Goal: Entertainment & Leisure: Consume media (video, audio)

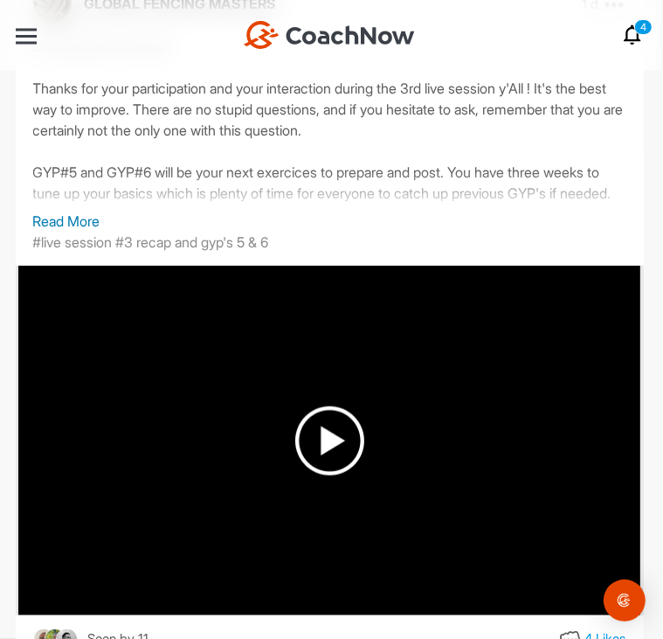
scroll to position [561, 0]
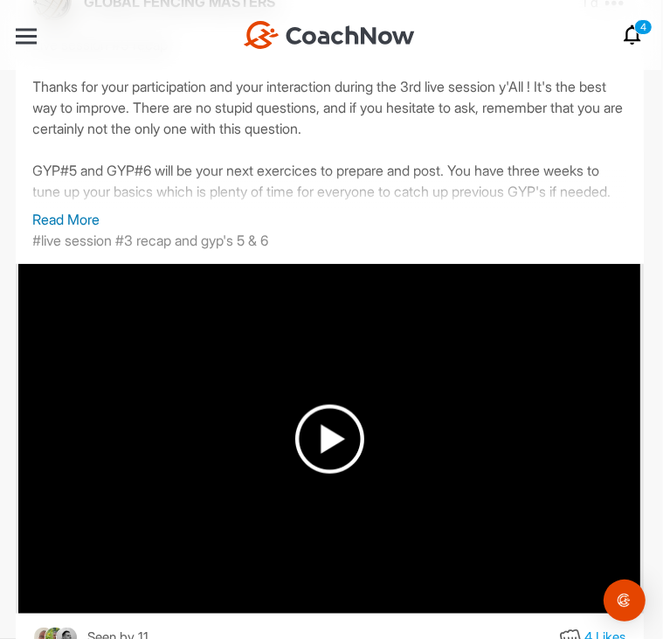
click at [91, 216] on p "Read More" at bounding box center [329, 219] width 593 height 21
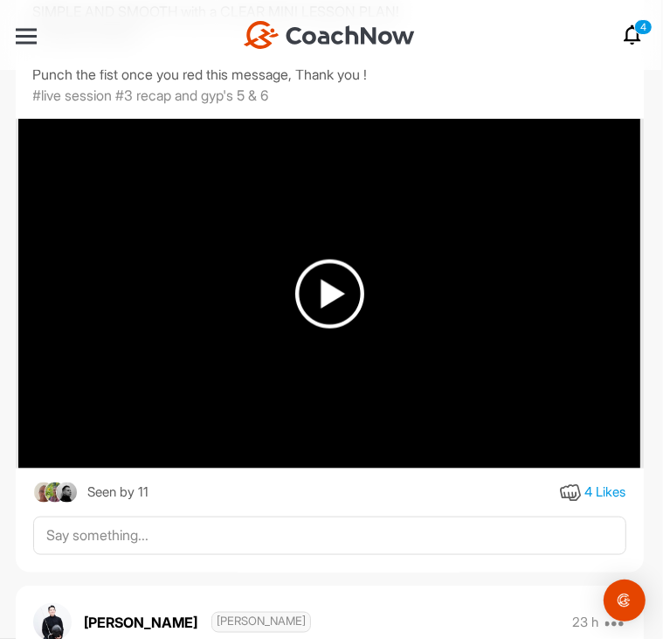
scroll to position [966, 0]
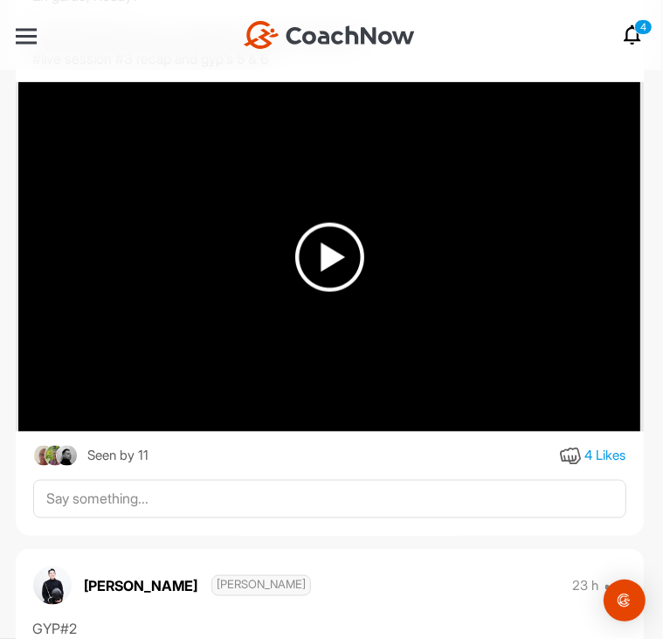
click at [331, 268] on img at bounding box center [329, 257] width 69 height 69
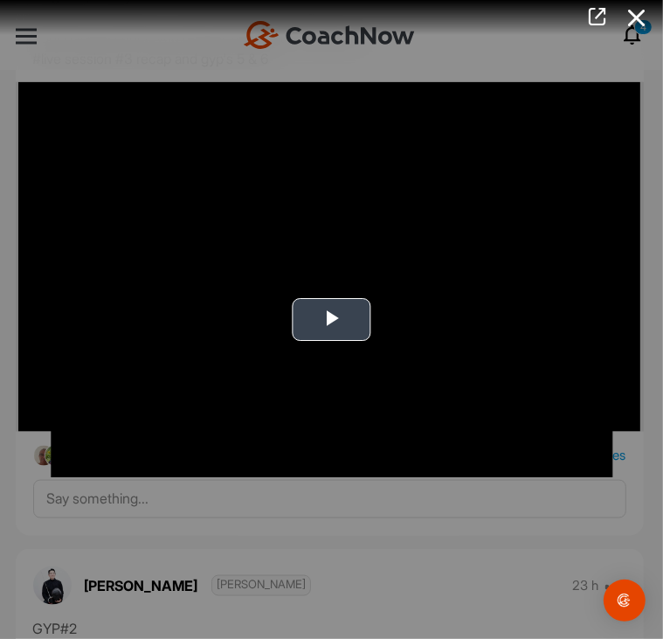
click at [332, 319] on span "Video Player" at bounding box center [332, 319] width 0 height 0
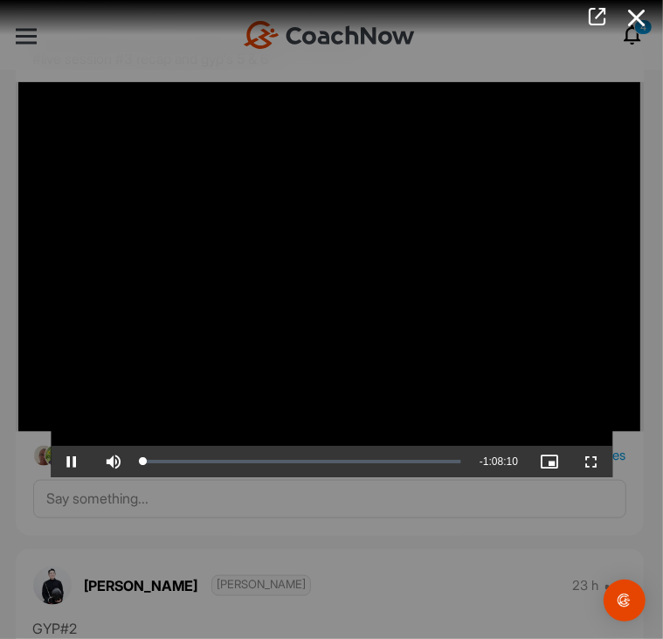
click at [329, 320] on video "Video Player" at bounding box center [332, 320] width 562 height 316
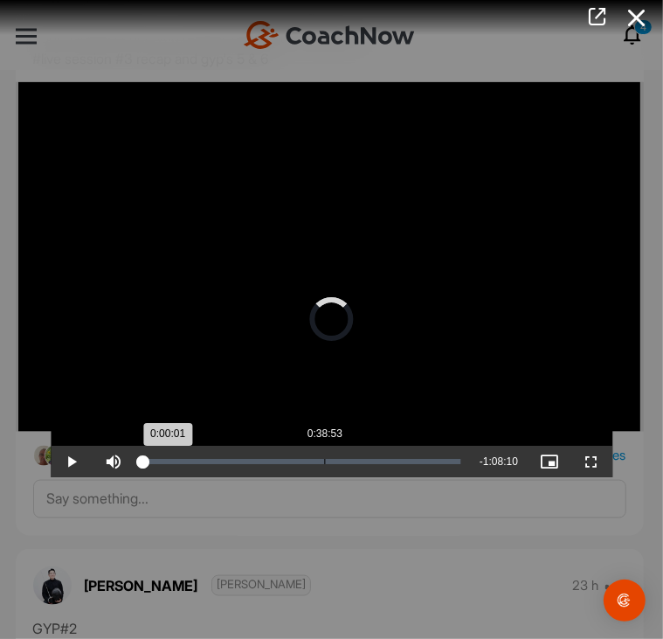
click at [325, 458] on div "Loaded : 1.39% 0:38:53 0:00:01" at bounding box center [302, 461] width 335 height 31
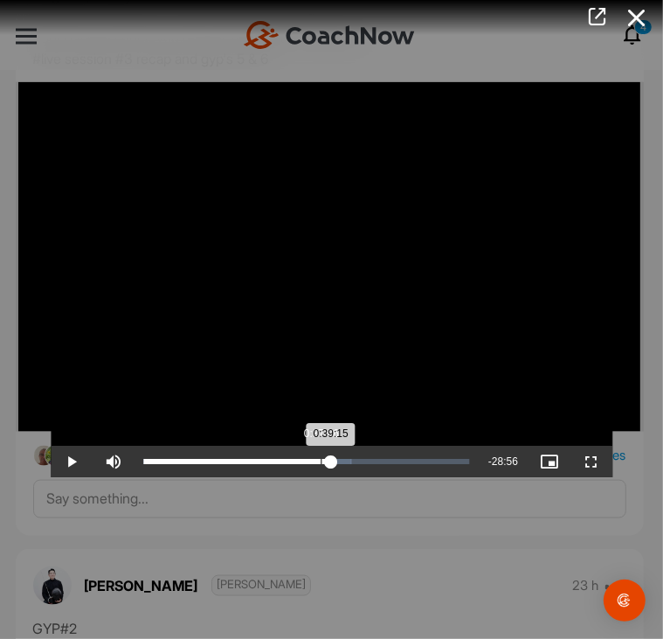
click at [321, 462] on div "0:37:06" at bounding box center [321, 461] width 1 height 5
click at [335, 464] on div "0:40:02" at bounding box center [335, 461] width 1 height 5
click at [343, 464] on div "Loaded : 64.48% 0:41:41 0:40:02" at bounding box center [306, 461] width 343 height 31
click at [357, 374] on video "Video Player" at bounding box center [332, 320] width 562 height 316
click at [628, 19] on icon at bounding box center [637, 18] width 40 height 32
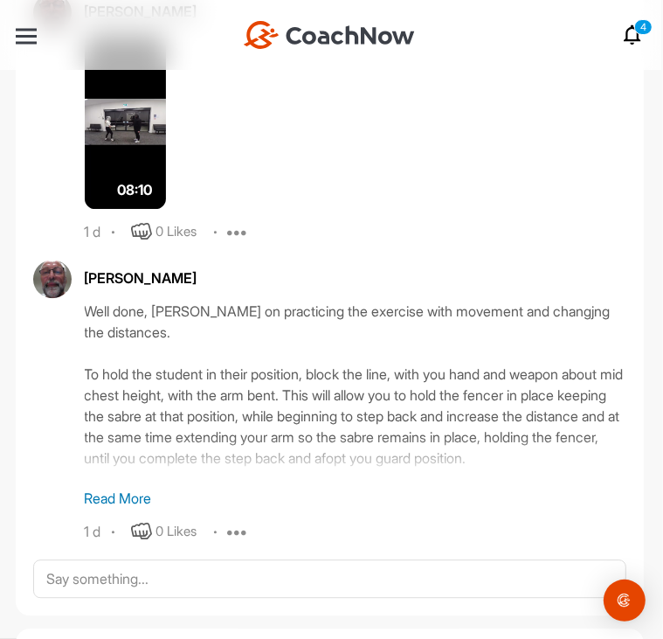
scroll to position [5354, 0]
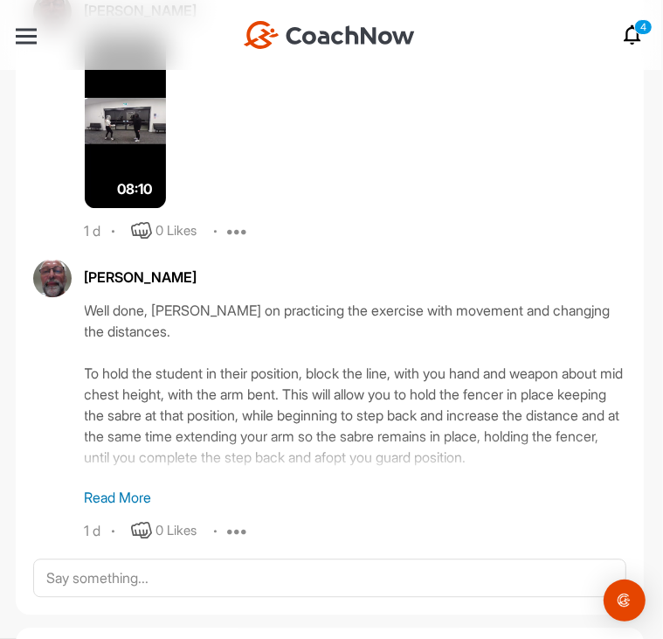
click at [135, 495] on p "Read More" at bounding box center [356, 497] width 542 height 21
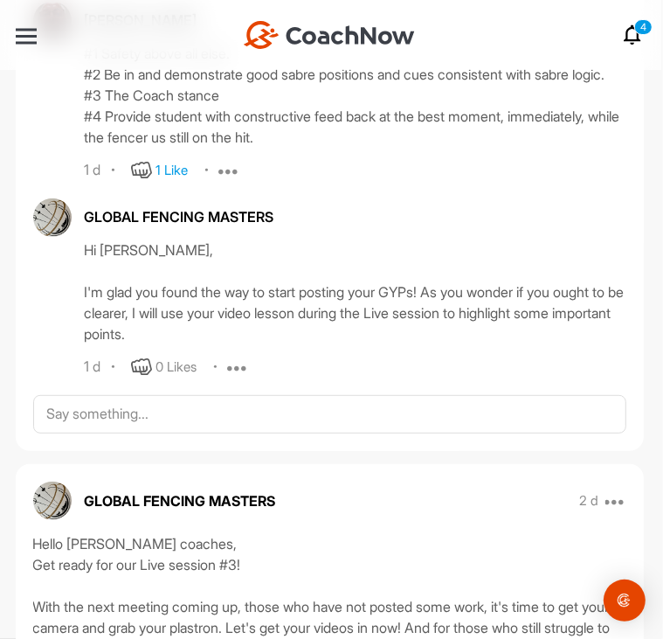
scroll to position [6892, 0]
